Goal: Check status

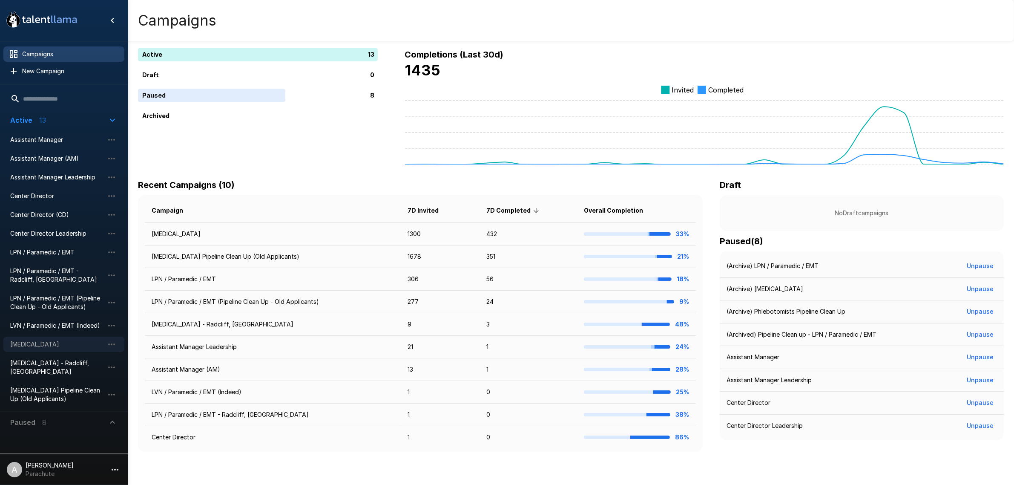
click at [58, 346] on span "[MEDICAL_DATA]" at bounding box center [57, 344] width 94 height 9
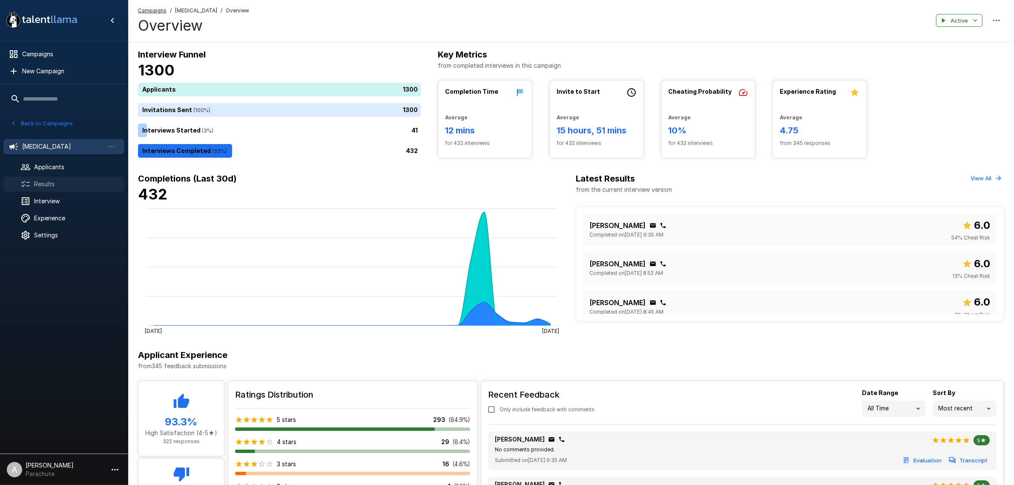
click at [62, 181] on span "Results" at bounding box center [75, 184] width 83 height 9
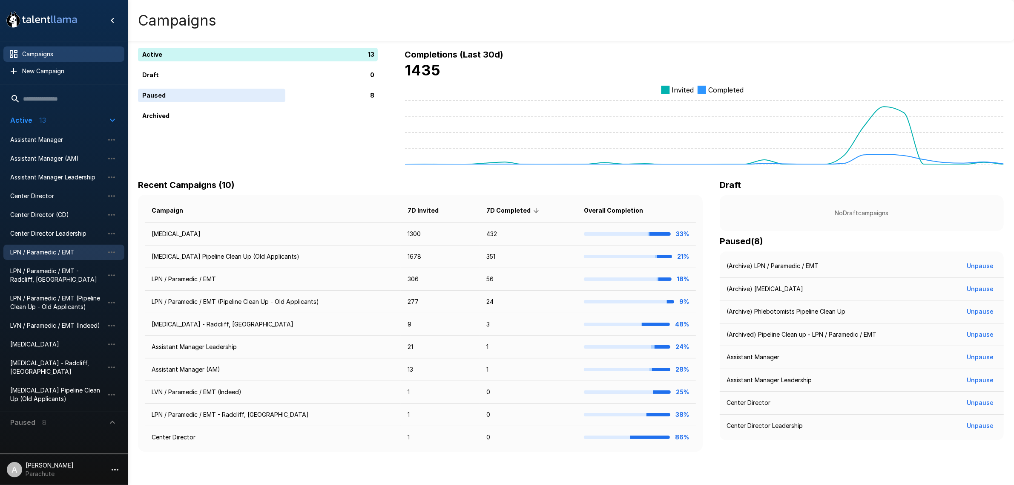
click at [57, 255] on span "LPN / Paramedic / EMT" at bounding box center [57, 252] width 94 height 9
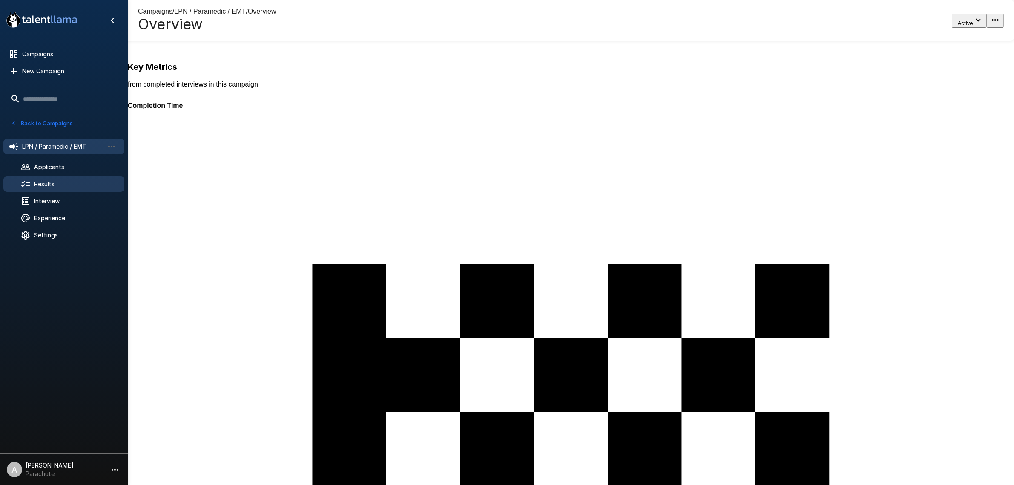
click at [63, 186] on span "Results" at bounding box center [75, 184] width 83 height 9
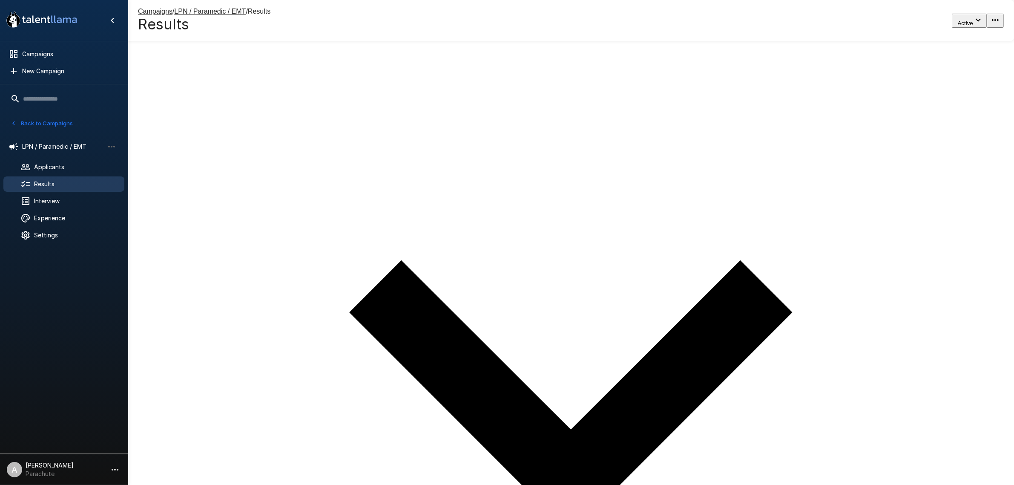
scroll to position [53, 0]
